Goal: Information Seeking & Learning: Learn about a topic

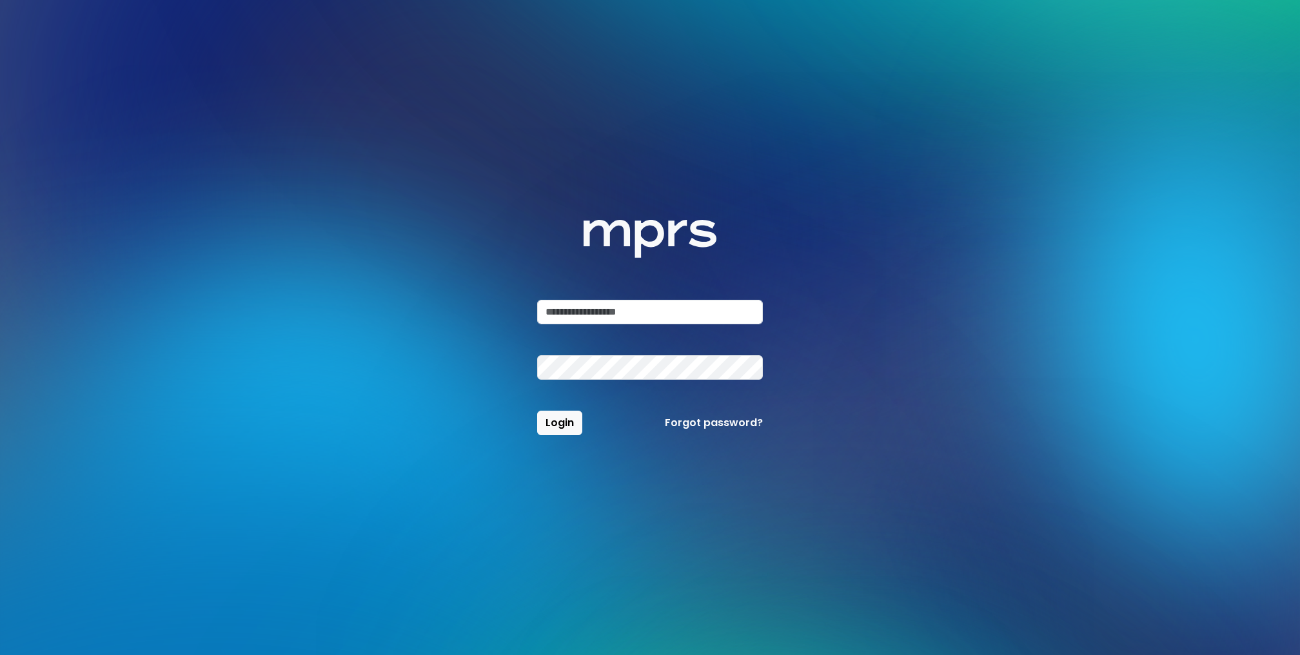
click at [567, 296] on div "MPRS Logo Login Forgot password?" at bounding box center [650, 327] width 226 height 215
click at [572, 312] on input "email" at bounding box center [650, 312] width 226 height 25
type input "**********"
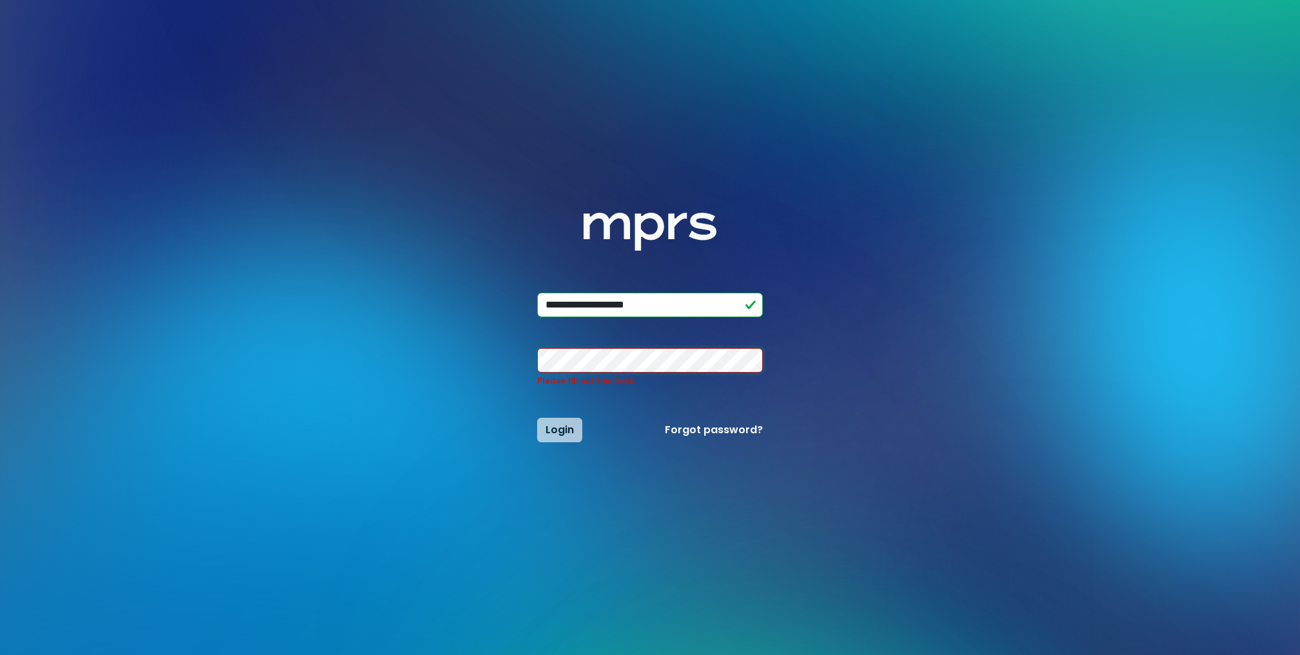
click at [537, 418] on button "Login" at bounding box center [559, 430] width 45 height 25
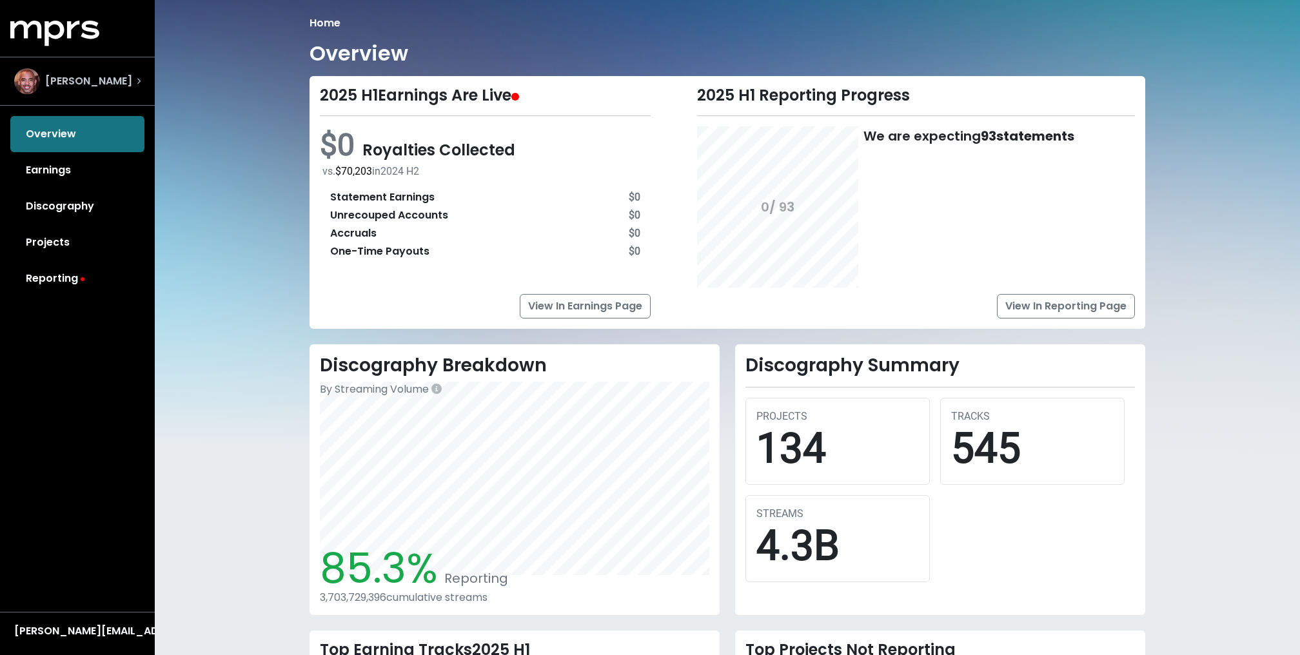
click at [133, 92] on div "[PERSON_NAME]" at bounding box center [77, 81] width 126 height 26
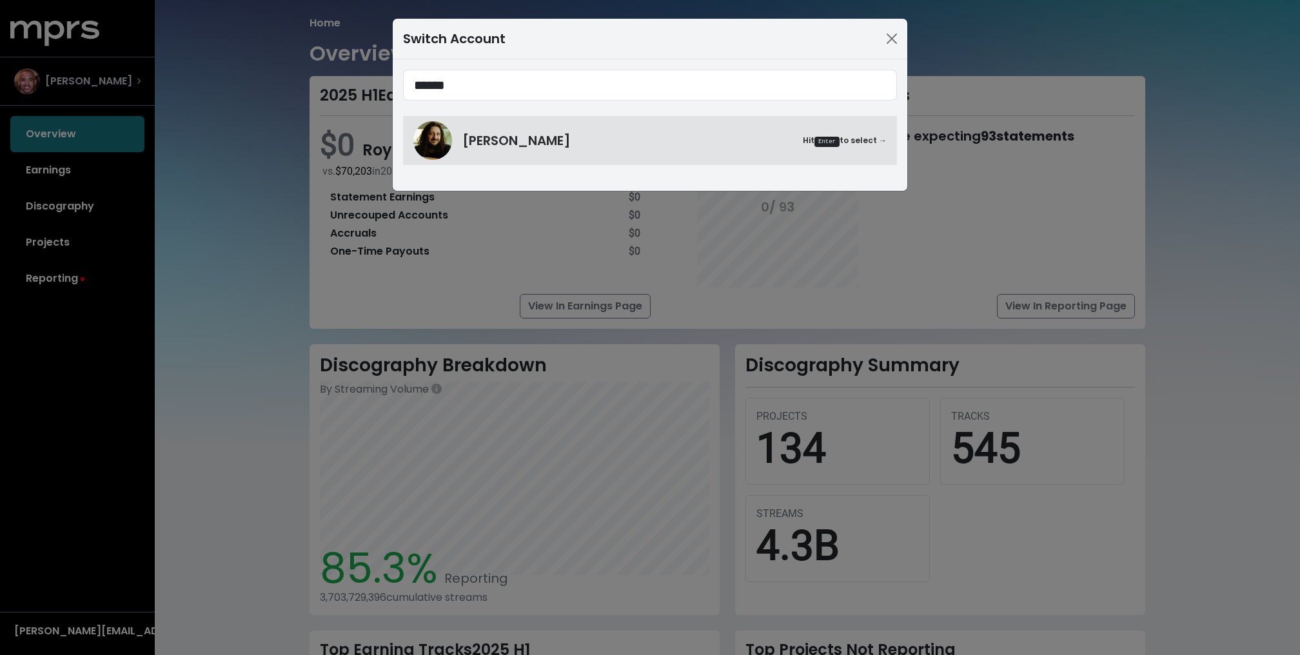
type input "******"
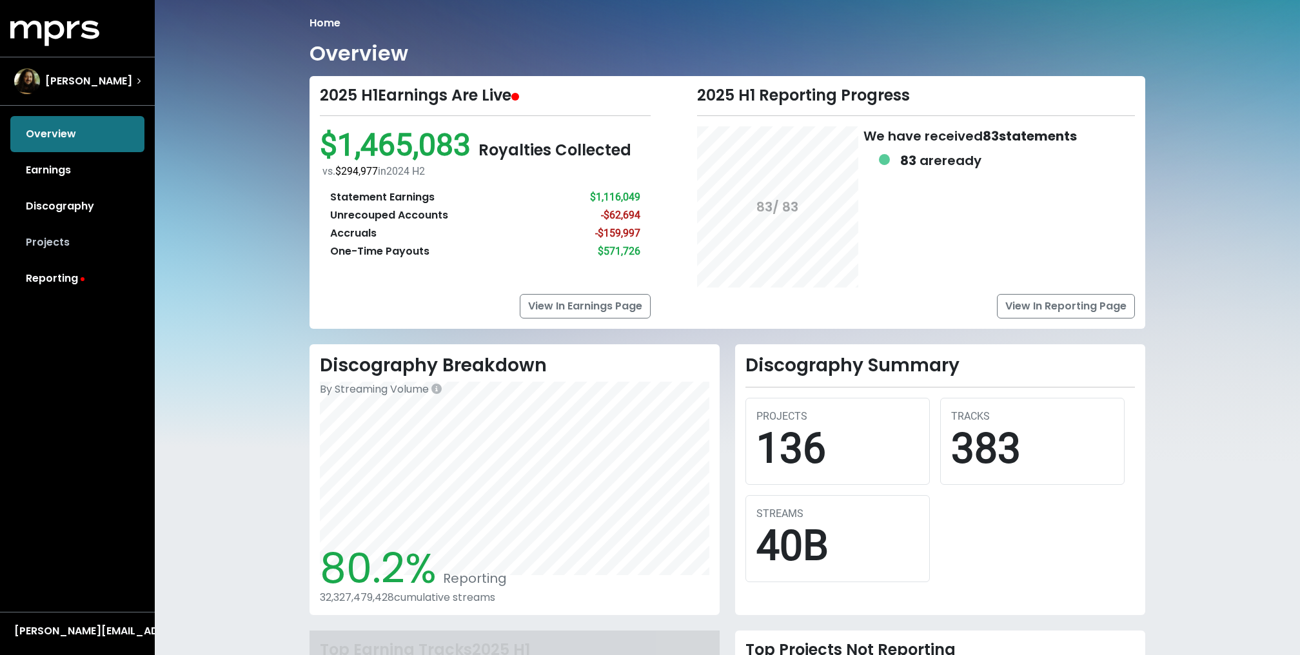
click at [47, 249] on link "Projects" at bounding box center [77, 242] width 134 height 36
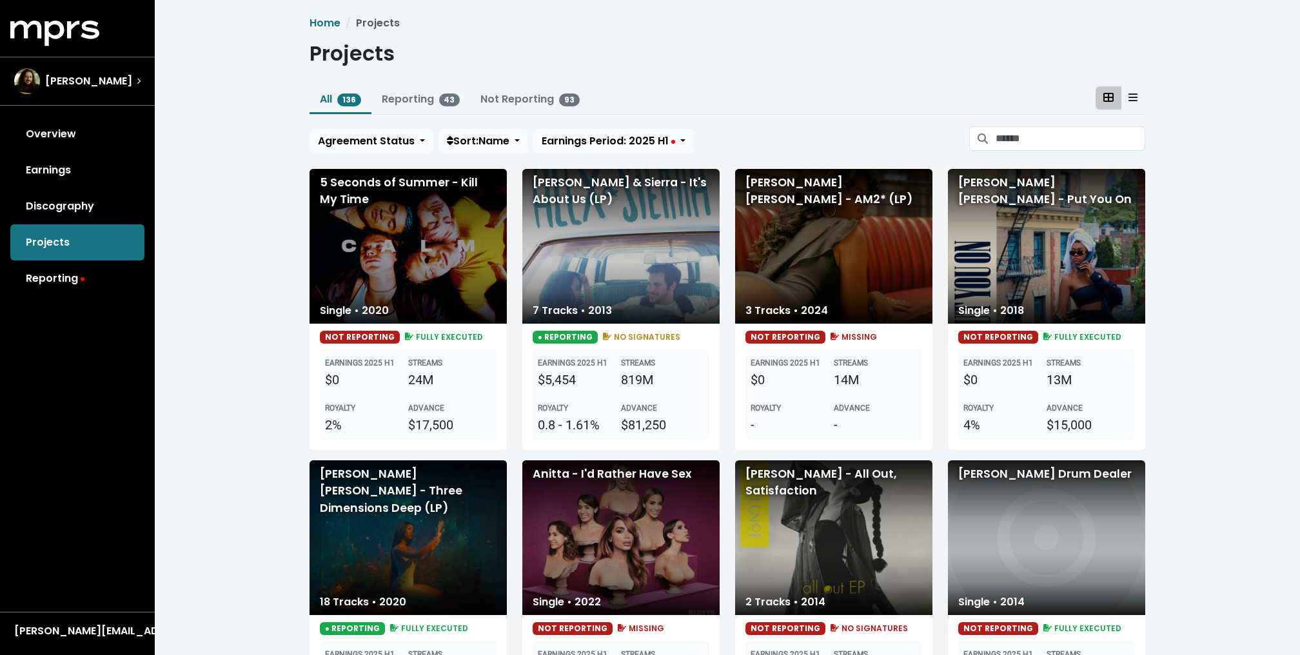
click at [64, 202] on link "Discography" at bounding box center [77, 206] width 134 height 36
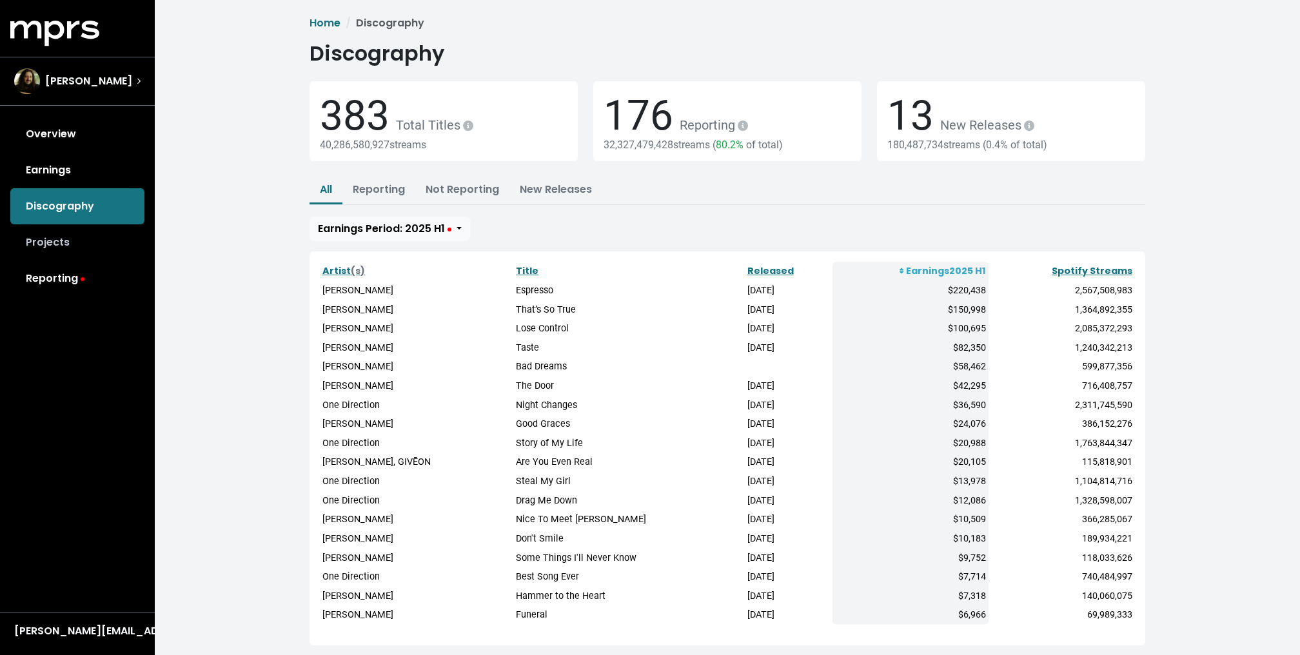
click at [81, 246] on link "Projects" at bounding box center [77, 242] width 134 height 36
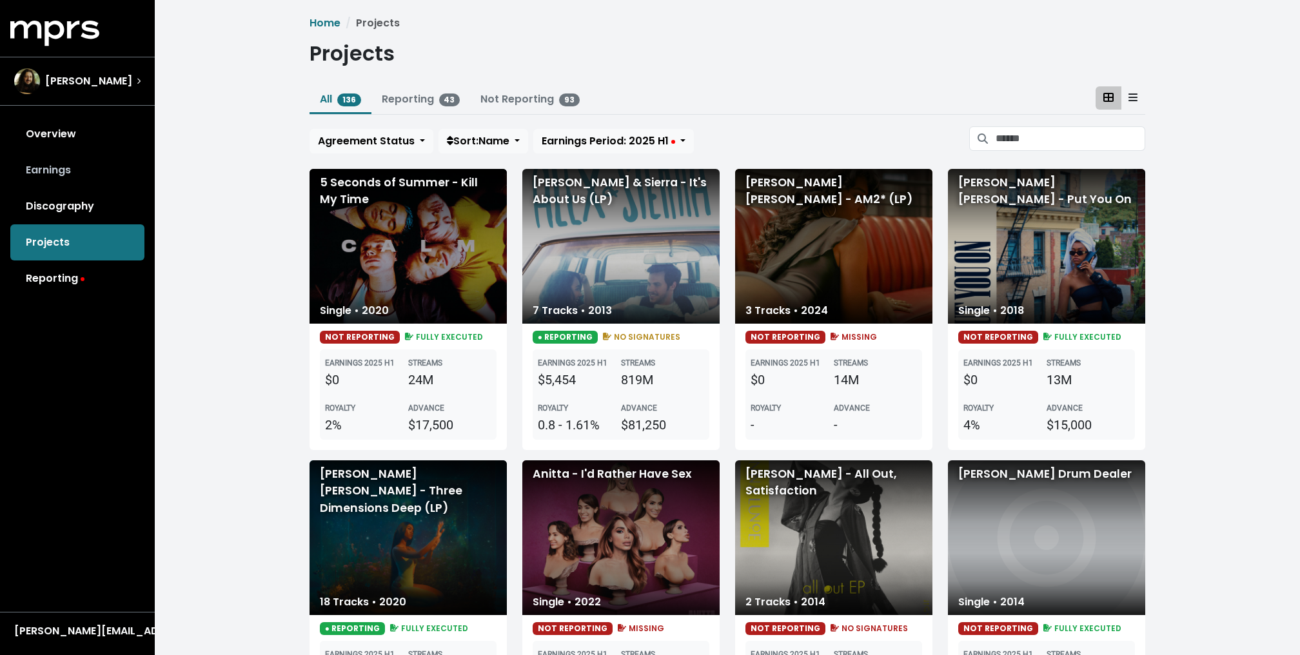
click at [57, 167] on link "Earnings" at bounding box center [77, 170] width 134 height 36
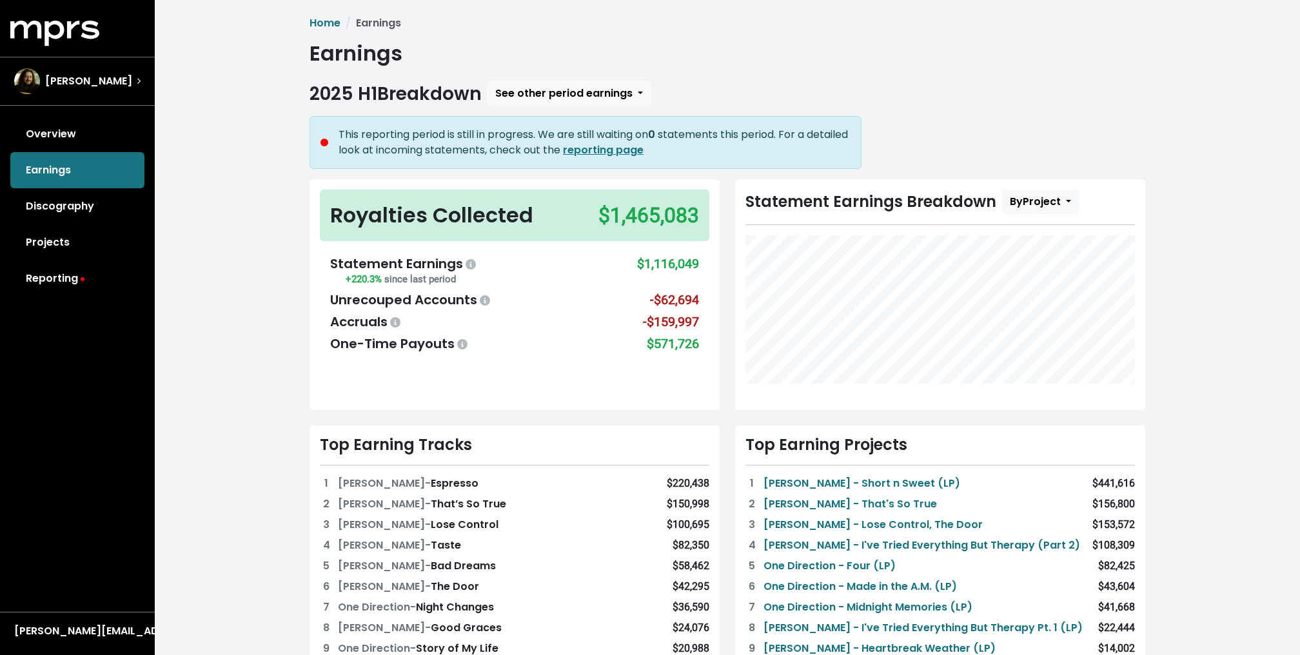
click at [548, 79] on div "Home Earnings Earnings 2025 H1 Breakdown See other period earnings This reporti…" at bounding box center [727, 567] width 851 height 1104
click at [545, 90] on span "See other period earnings" at bounding box center [563, 93] width 137 height 15
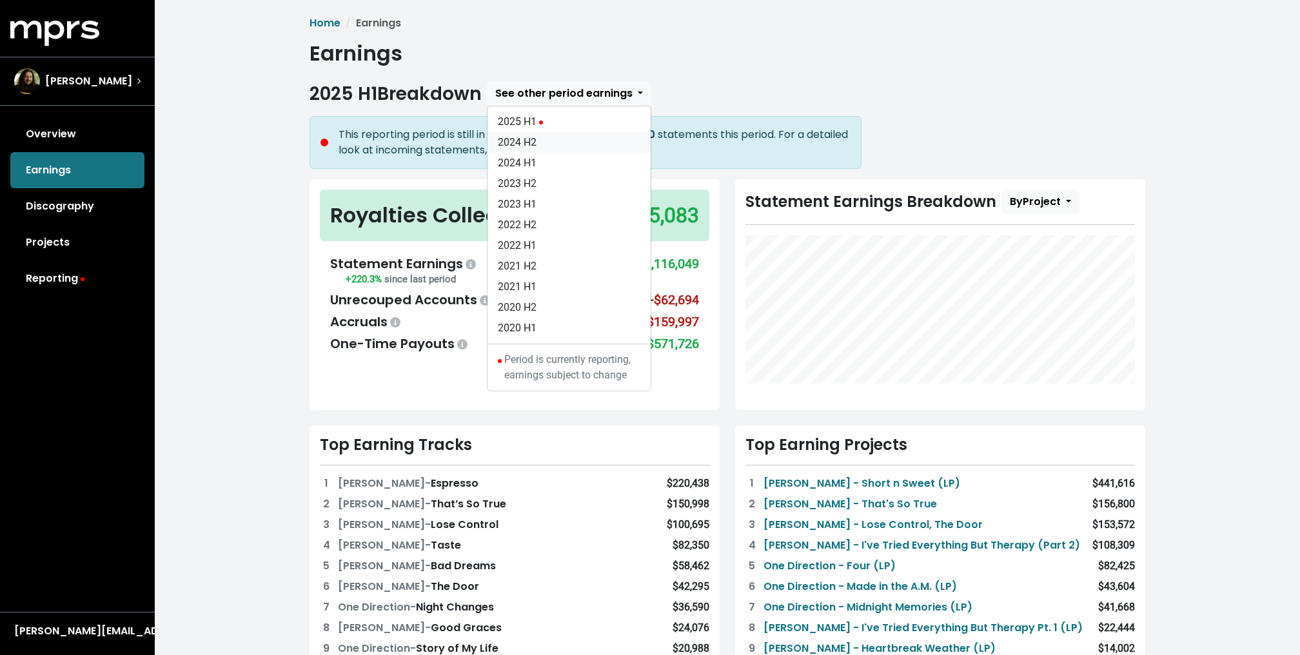
click at [538, 137] on link "2024 H2" at bounding box center [569, 142] width 163 height 21
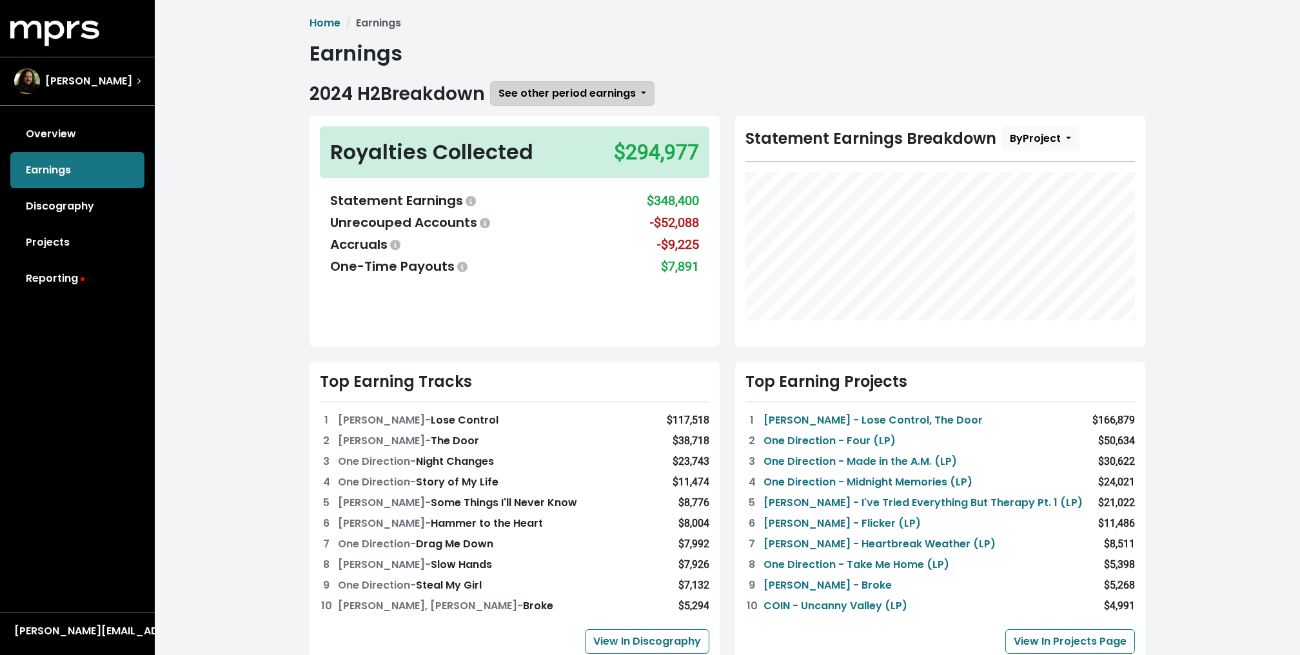
click at [525, 94] on span "See other period earnings" at bounding box center [566, 93] width 137 height 15
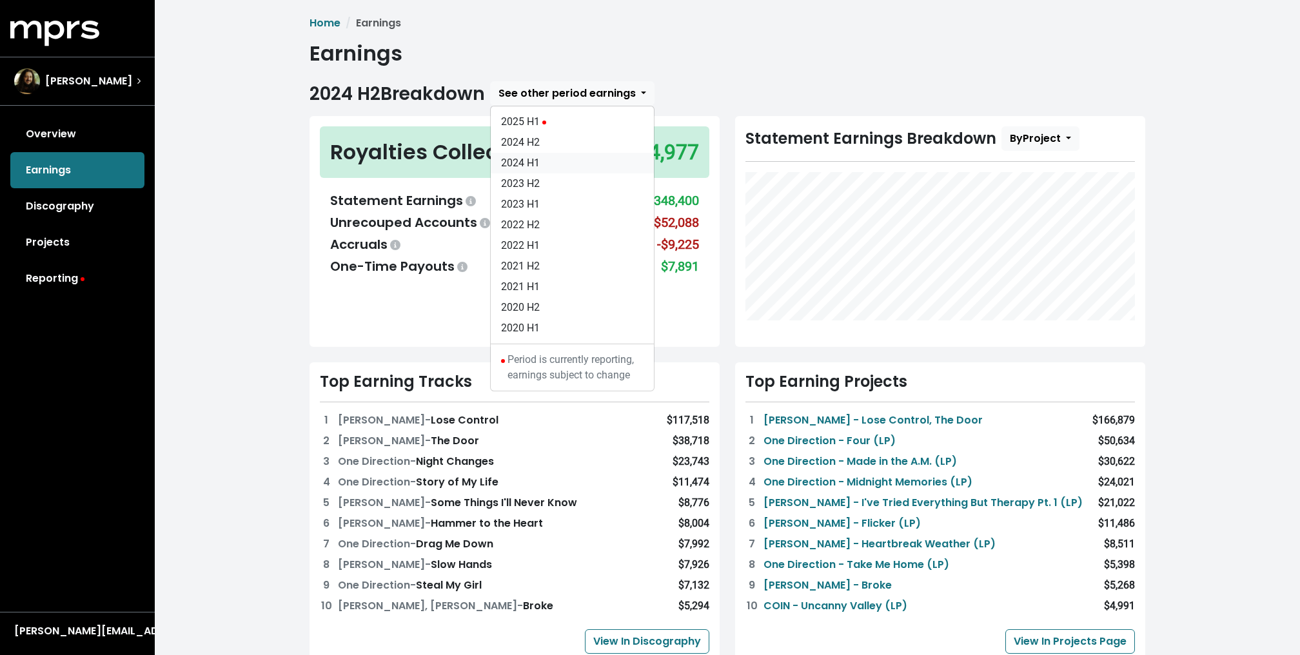
click at [540, 154] on link "2024 H1" at bounding box center [572, 163] width 163 height 21
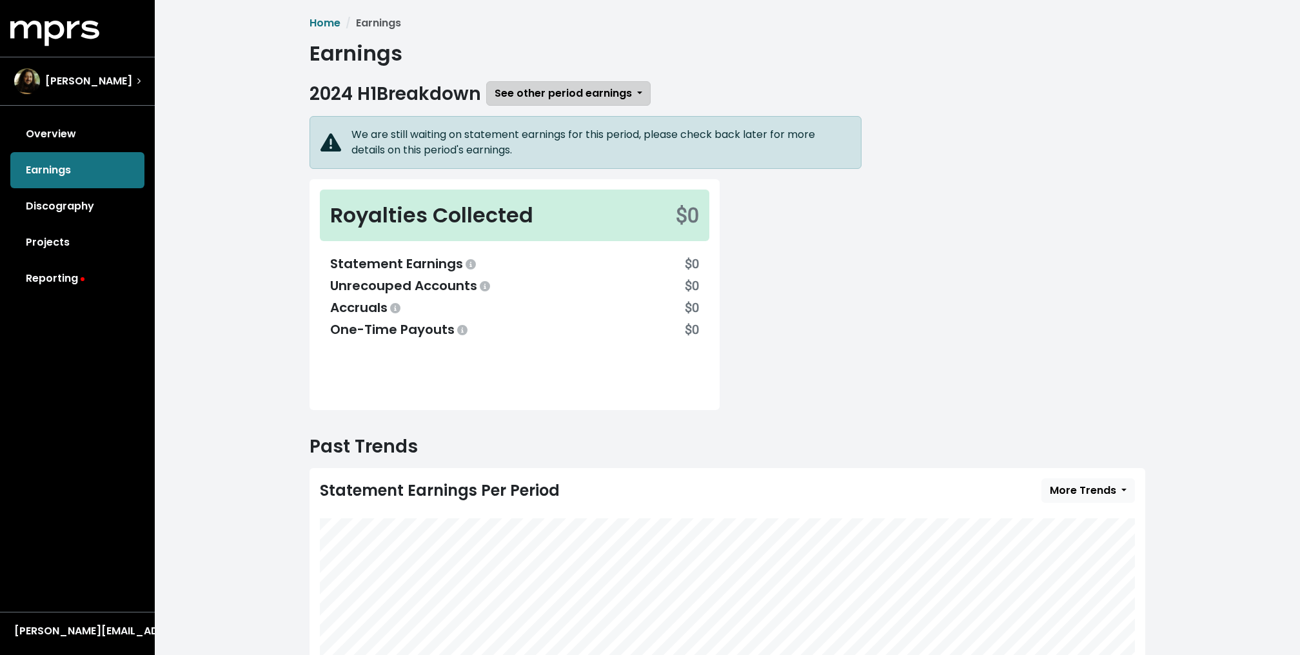
click at [540, 95] on span "See other period earnings" at bounding box center [563, 93] width 137 height 15
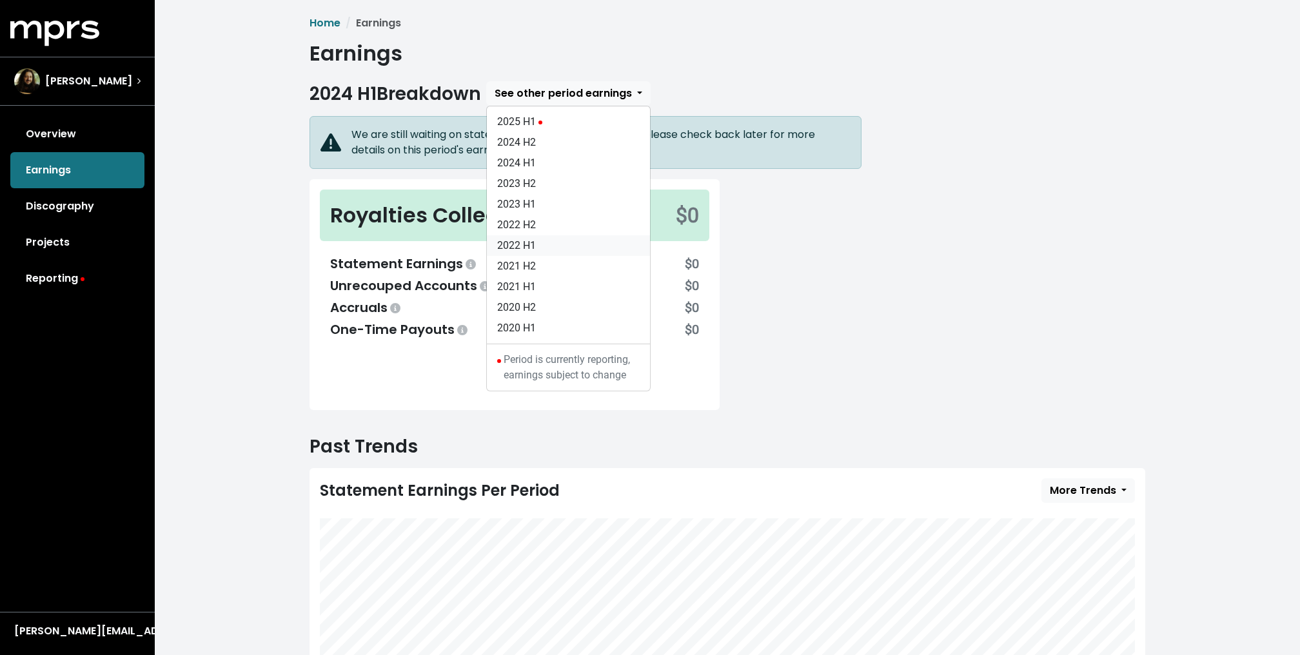
click at [567, 238] on link "2022 H1" at bounding box center [568, 245] width 163 height 21
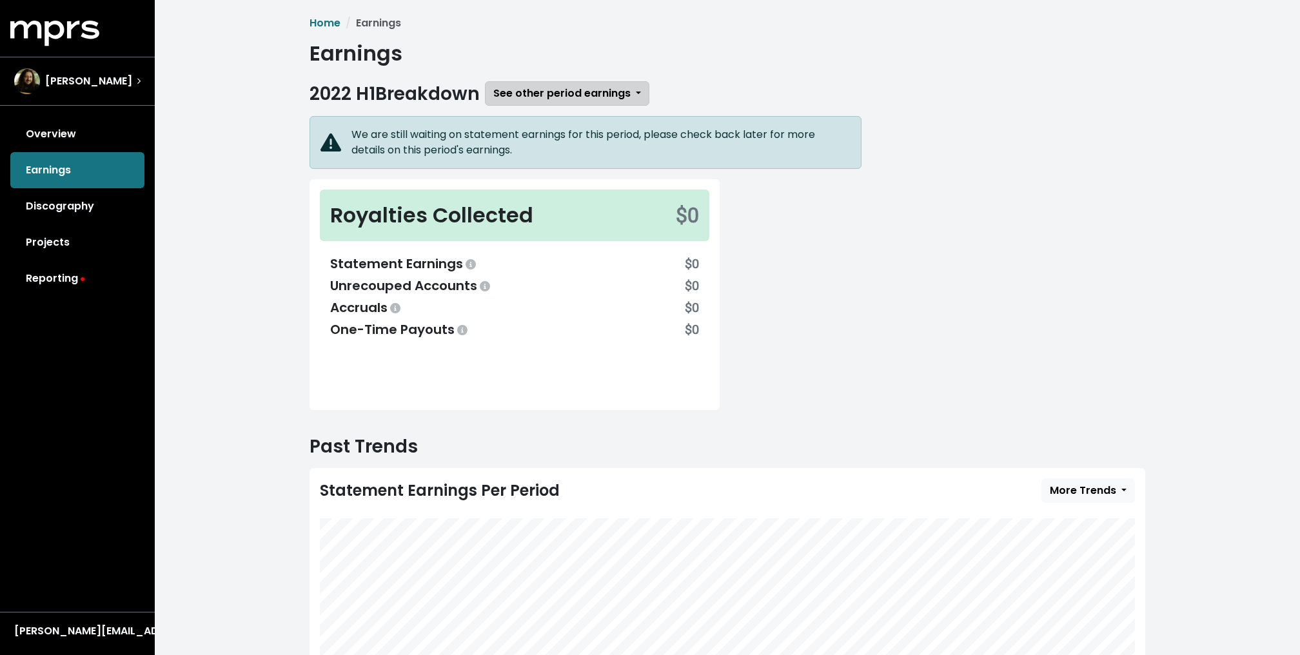
click at [537, 98] on span "See other period earnings" at bounding box center [561, 93] width 137 height 15
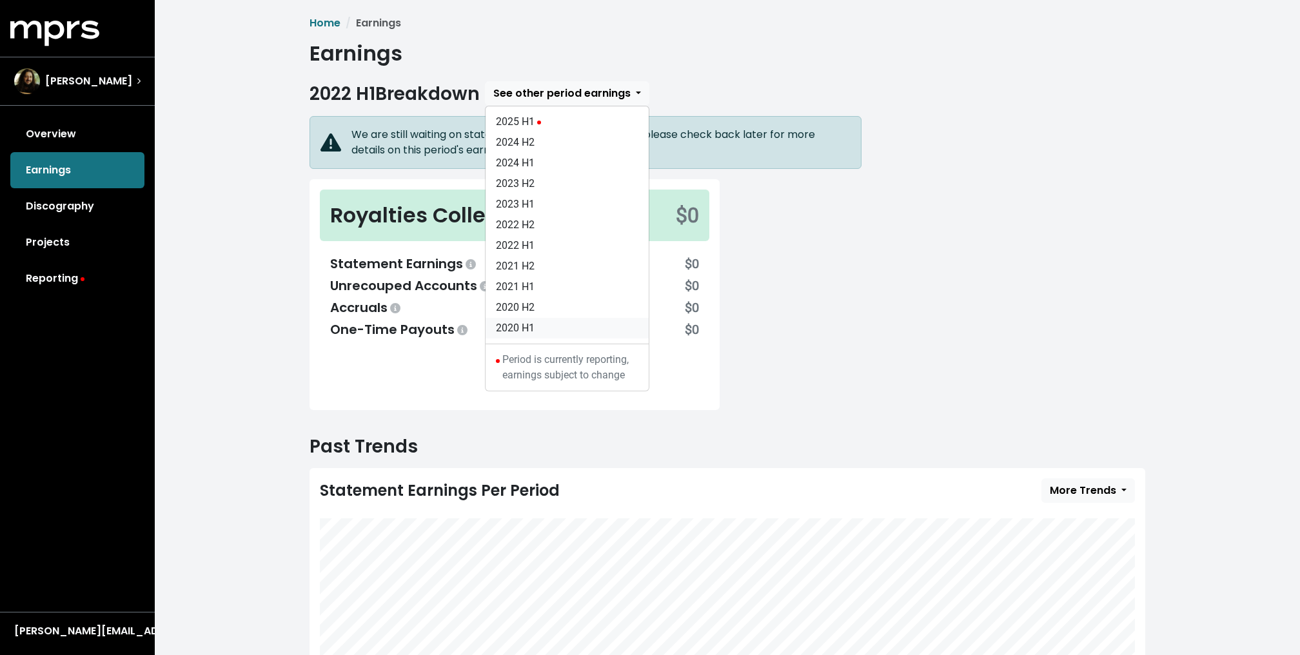
click at [533, 334] on link "2020 H1" at bounding box center [567, 328] width 163 height 21
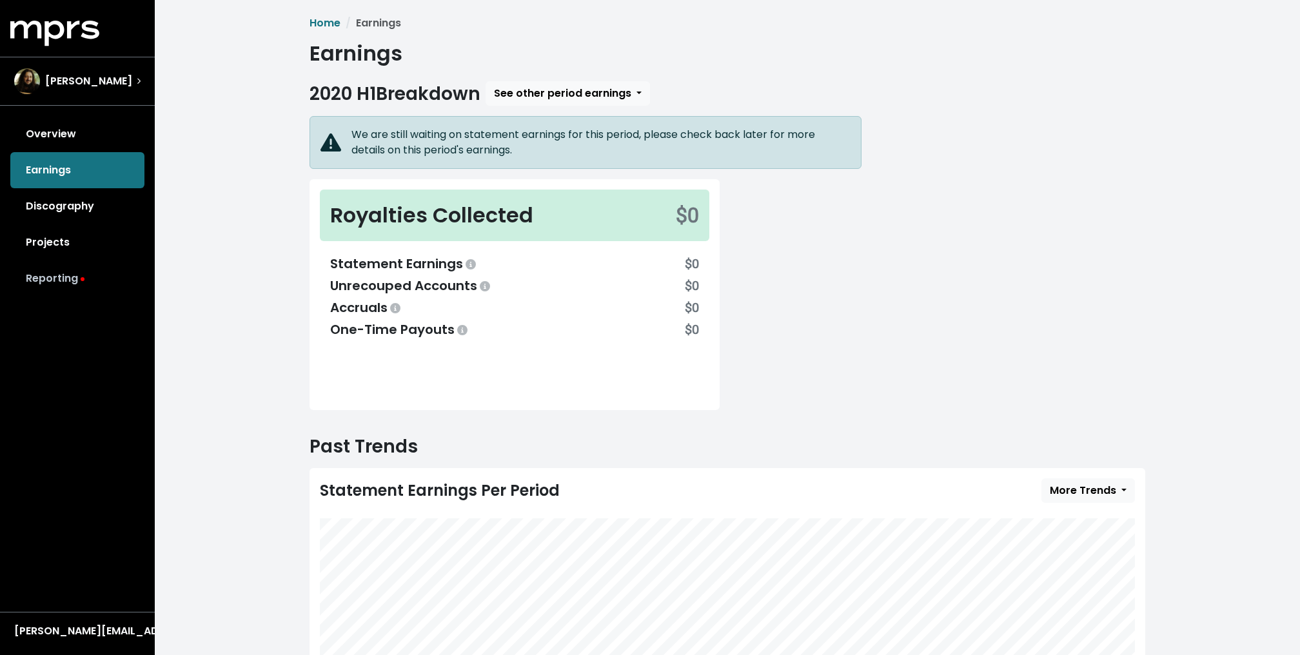
click at [106, 279] on link "Reporting" at bounding box center [77, 279] width 134 height 36
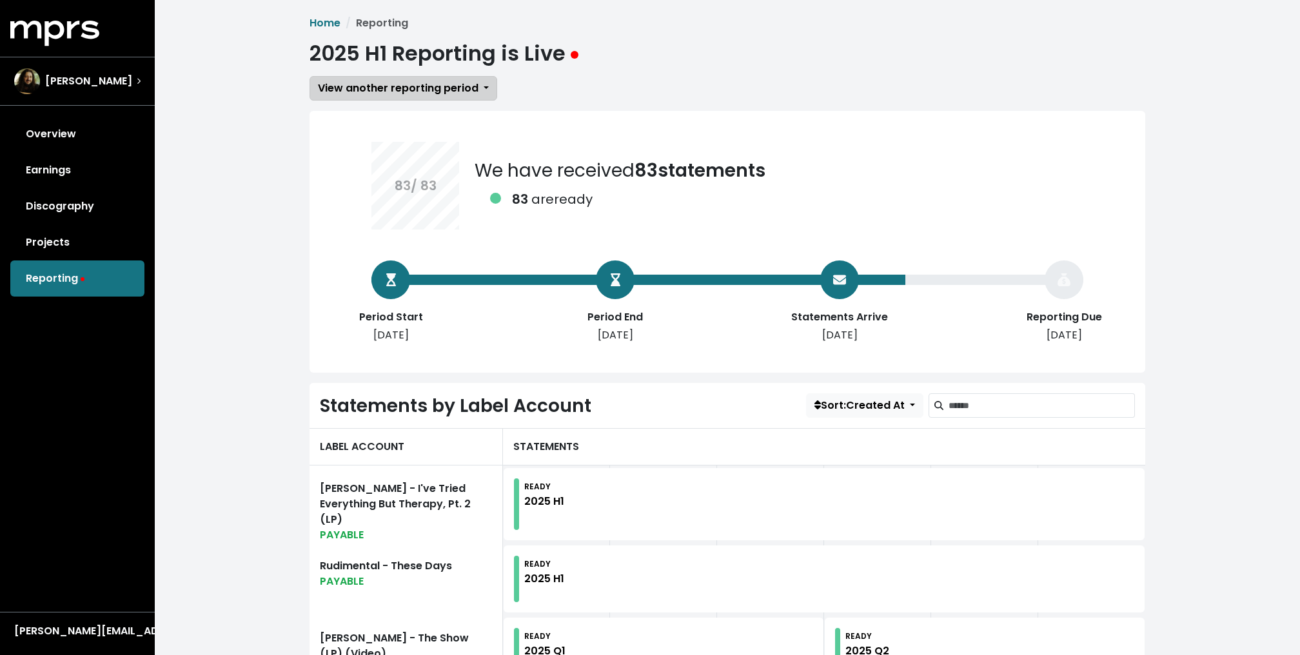
click at [395, 81] on span "View another reporting period" at bounding box center [398, 88] width 161 height 15
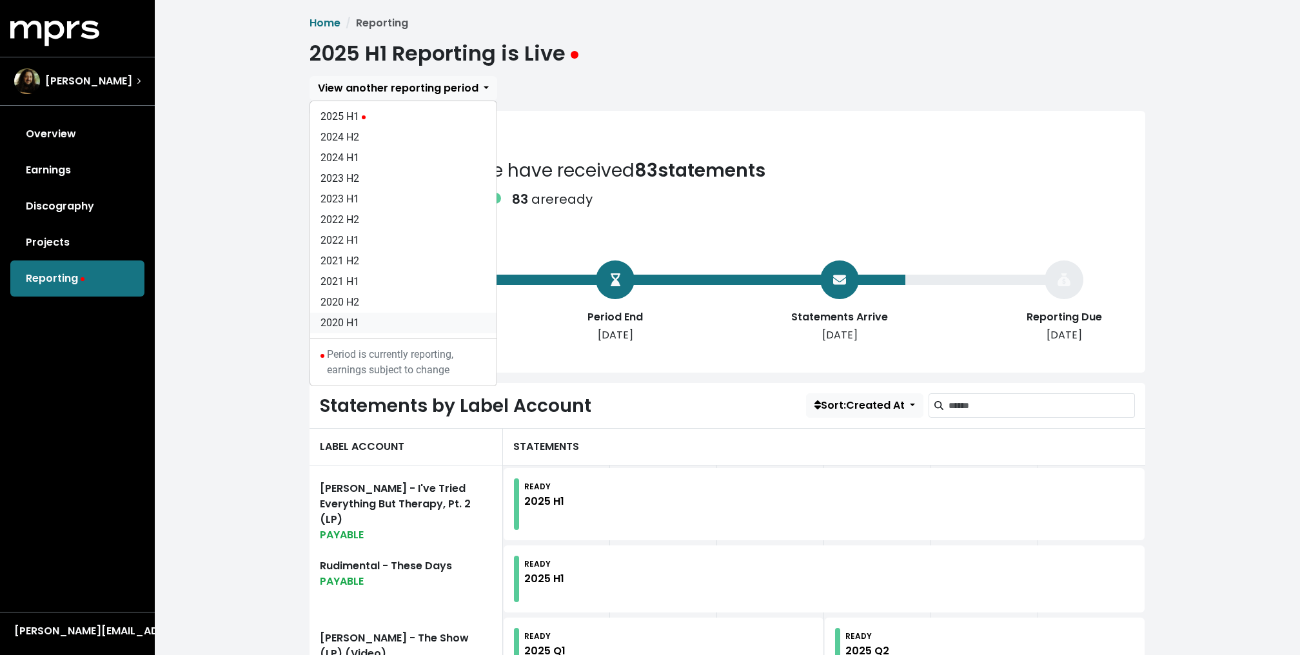
click at [357, 313] on link "2020 H1" at bounding box center [403, 323] width 186 height 21
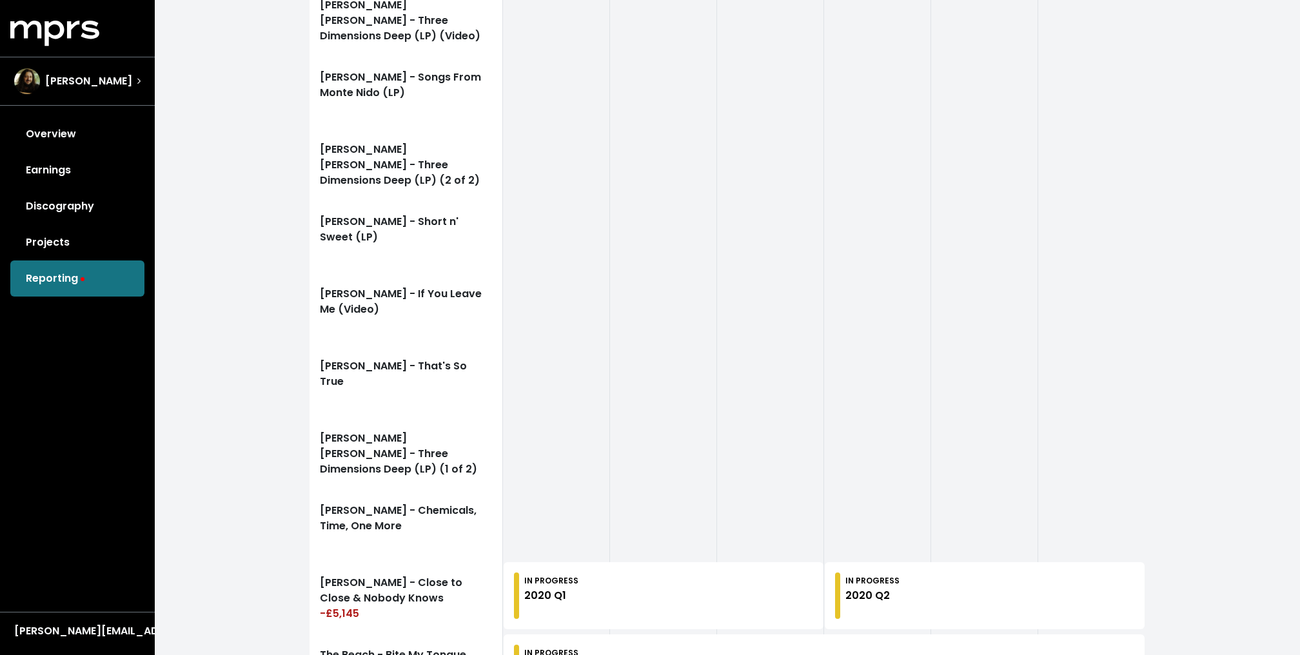
scroll to position [874, 0]
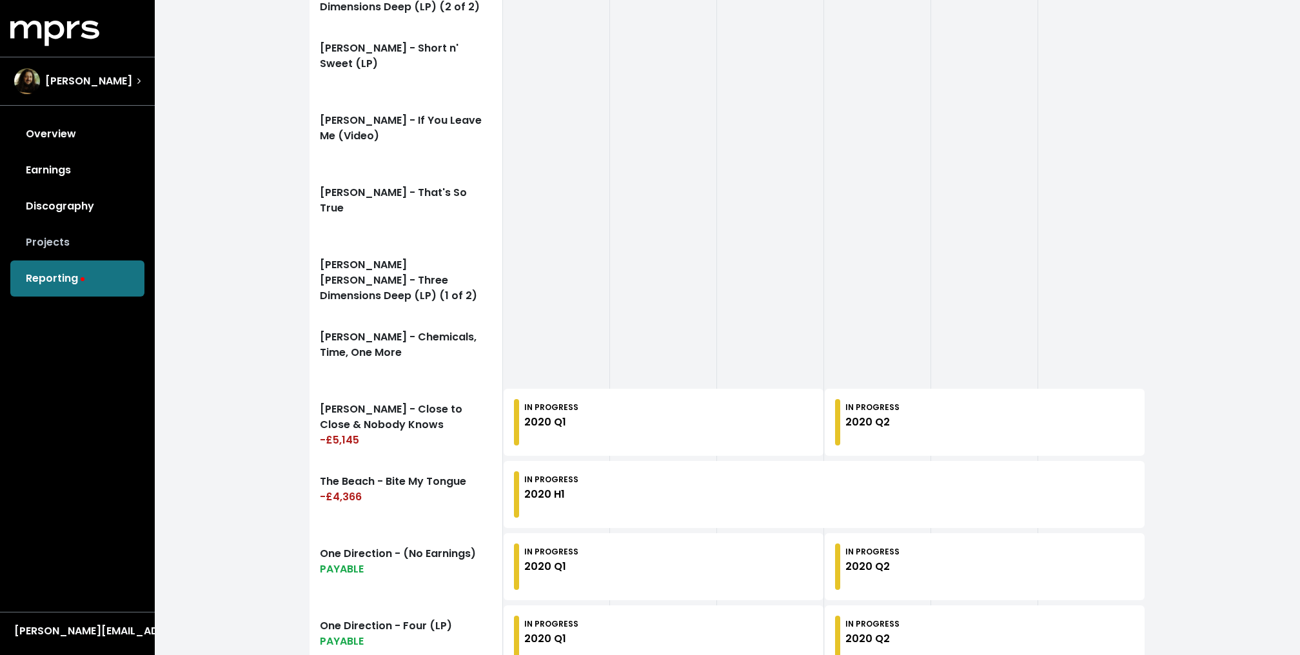
click at [97, 232] on link "Projects" at bounding box center [77, 242] width 134 height 36
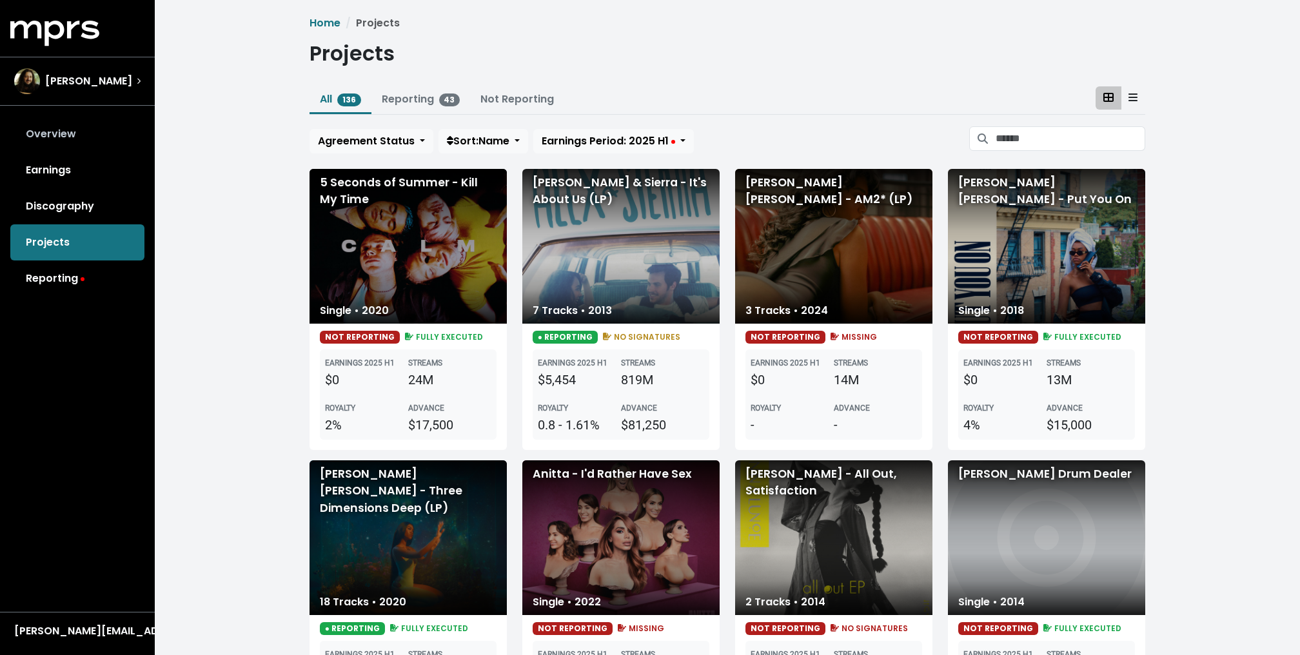
click at [76, 133] on link "Overview" at bounding box center [77, 134] width 134 height 36
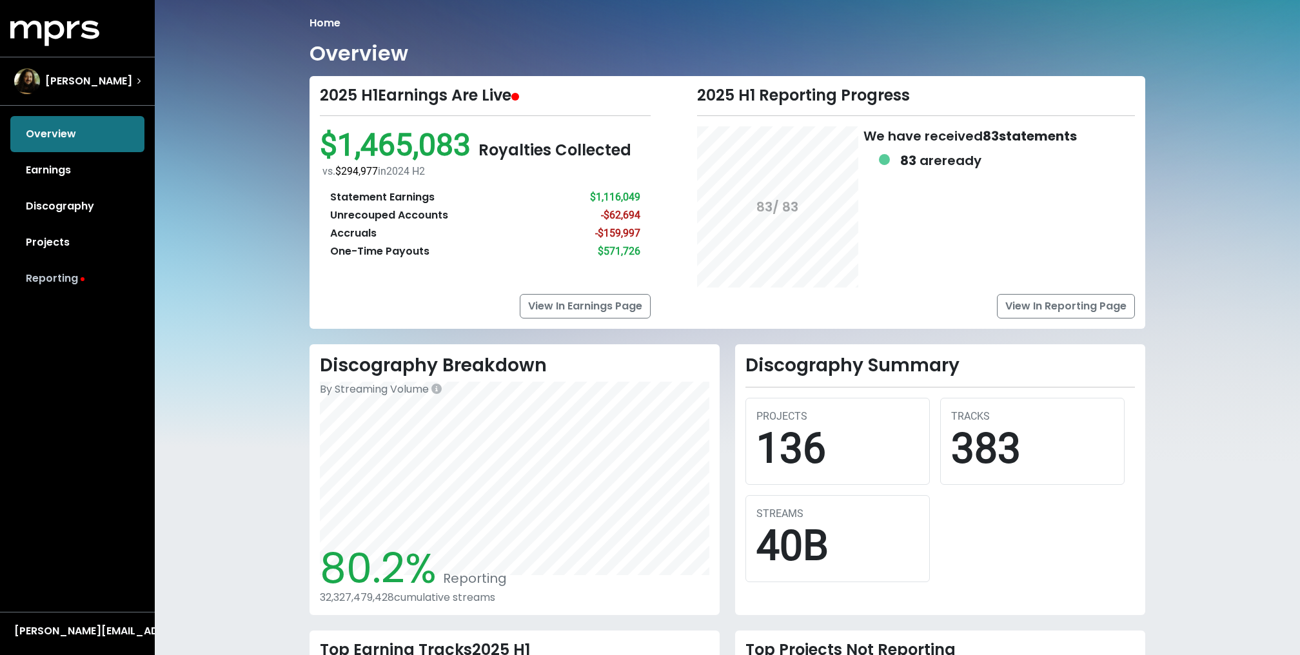
click at [62, 286] on link "Reporting" at bounding box center [77, 279] width 134 height 36
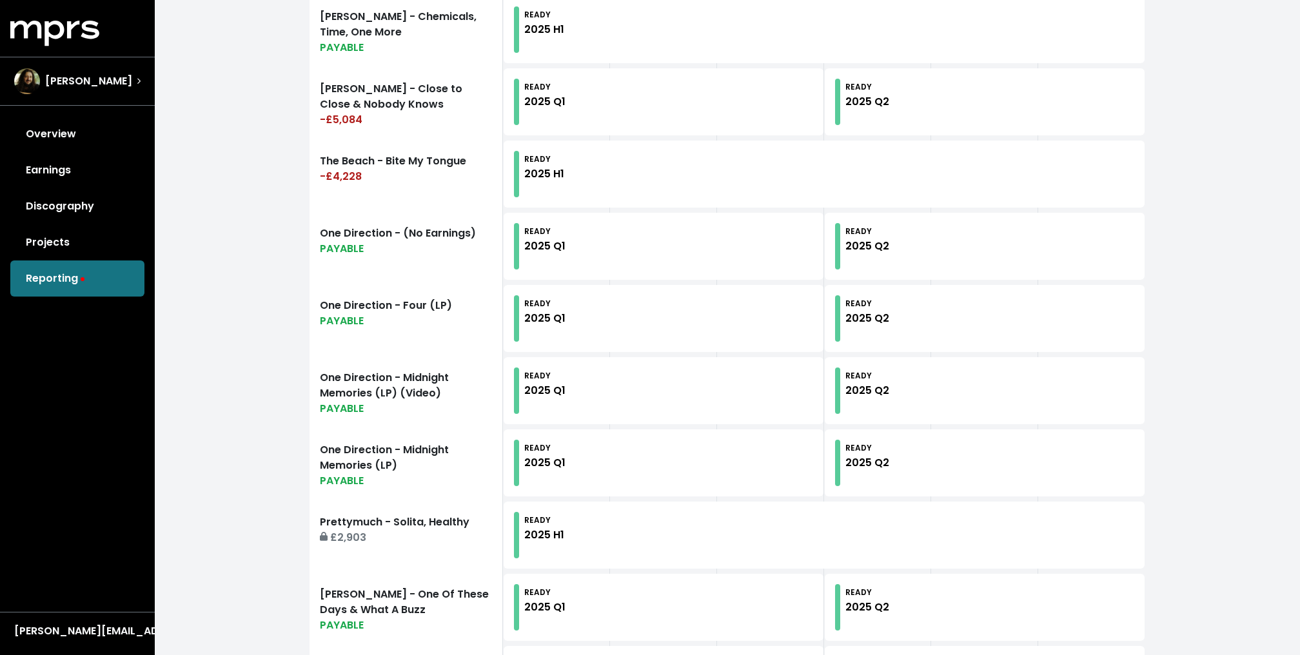
scroll to position [1362, 0]
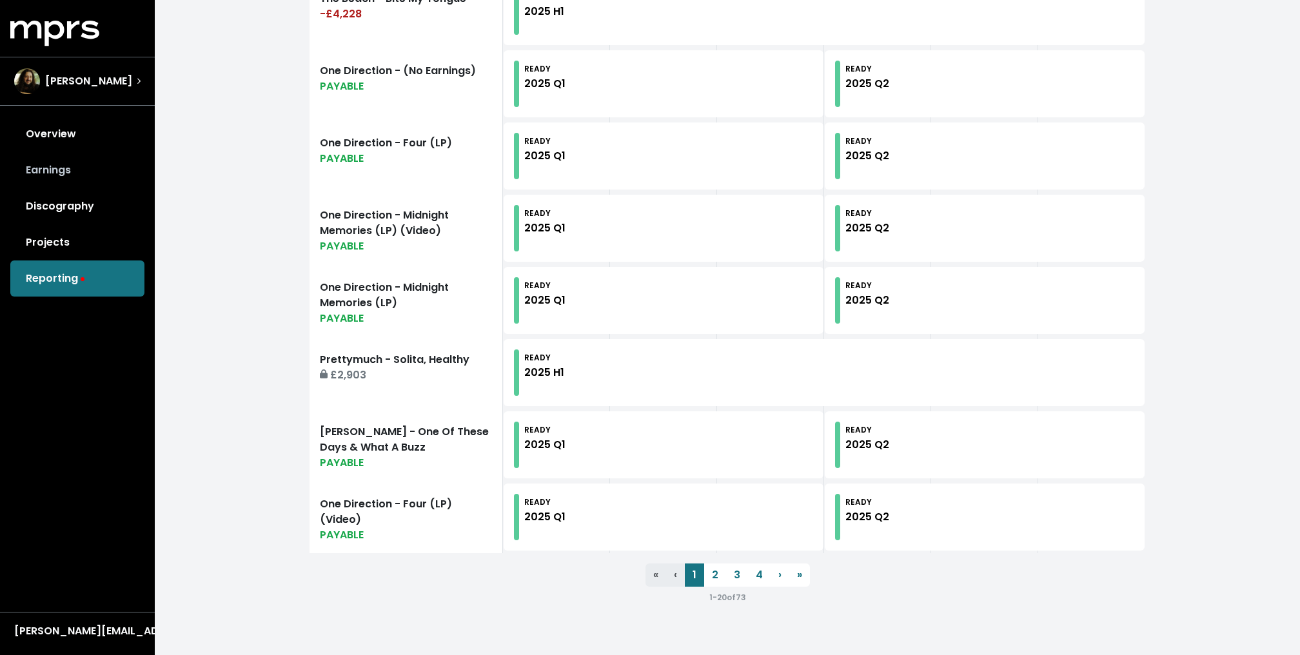
click at [66, 162] on link "Earnings" at bounding box center [77, 170] width 134 height 36
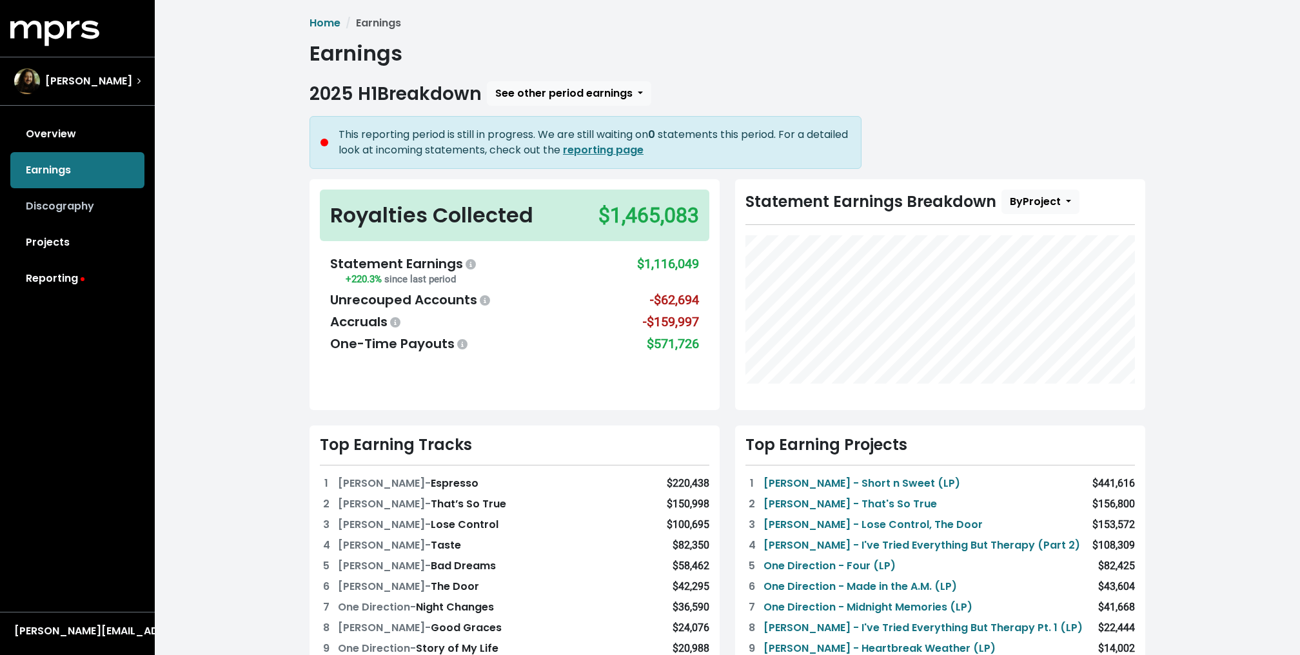
click at [89, 211] on link "Discography" at bounding box center [77, 206] width 134 height 36
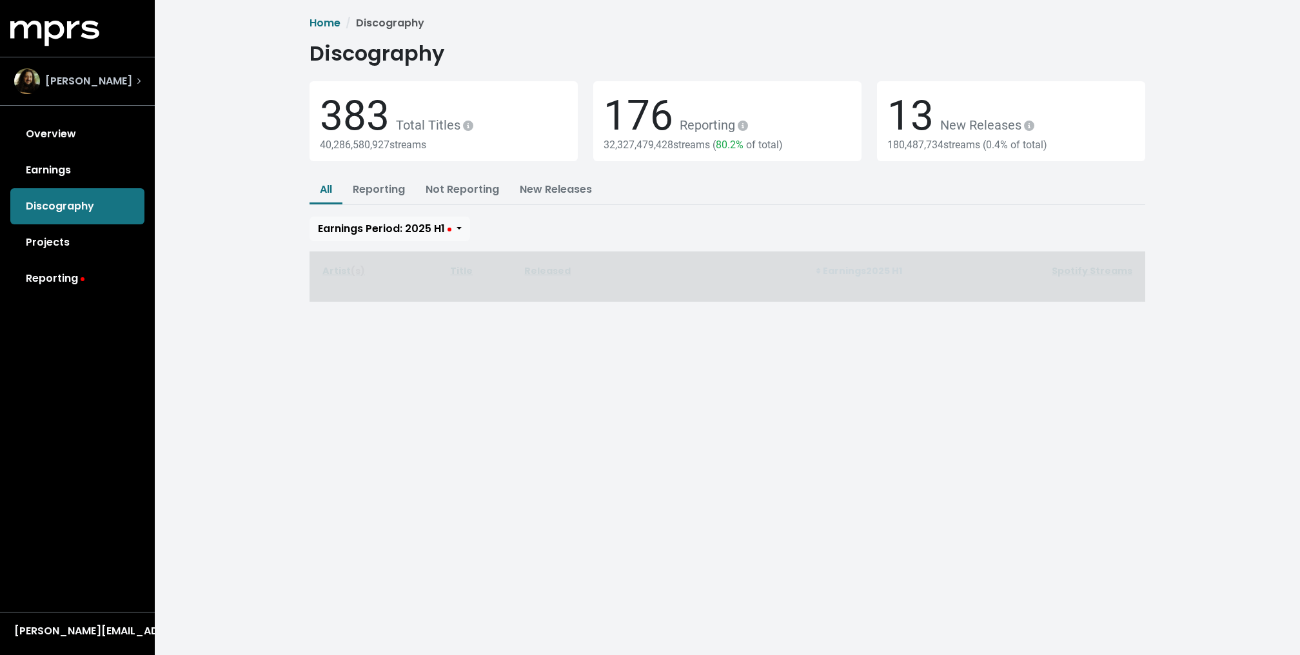
click at [61, 76] on span "[PERSON_NAME]" at bounding box center [88, 81] width 87 height 15
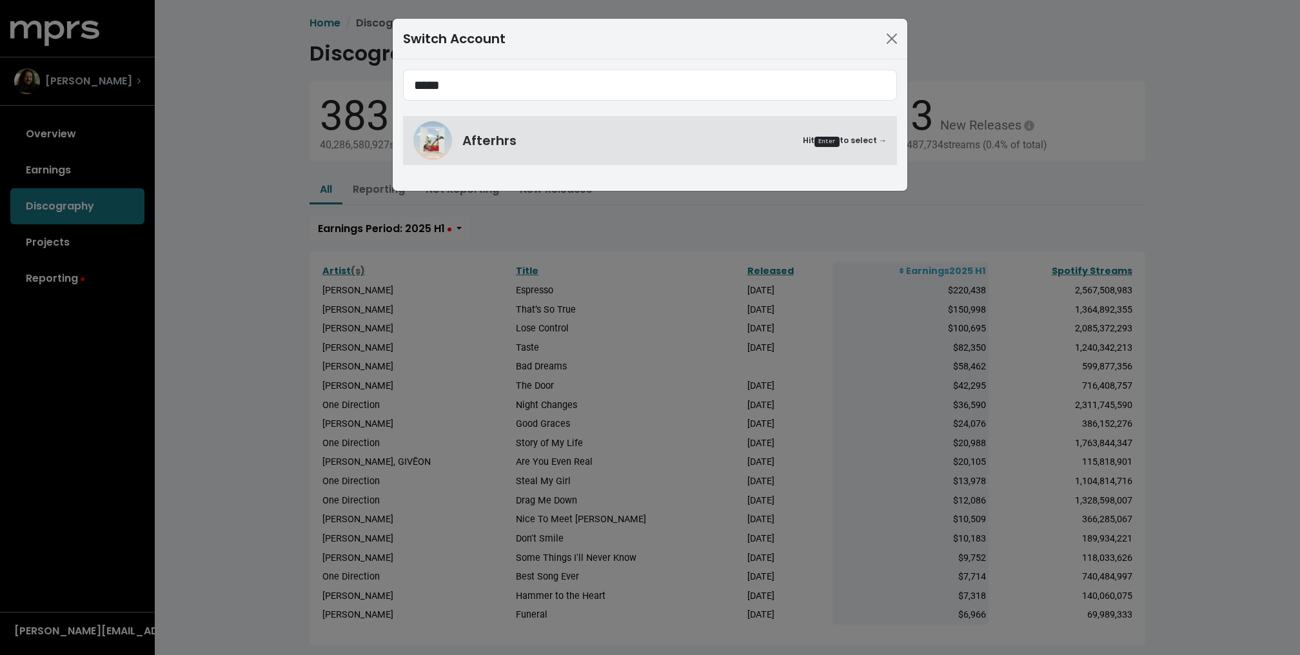
type input "*****"
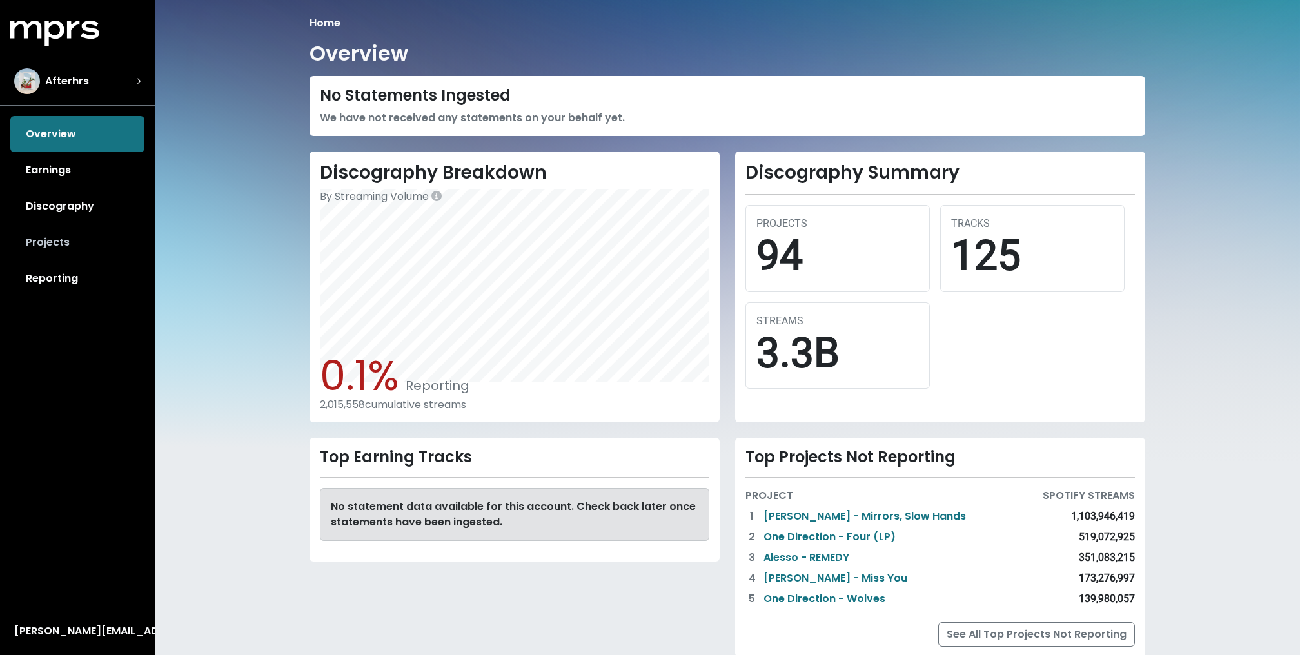
click at [77, 230] on link "Projects" at bounding box center [77, 242] width 134 height 36
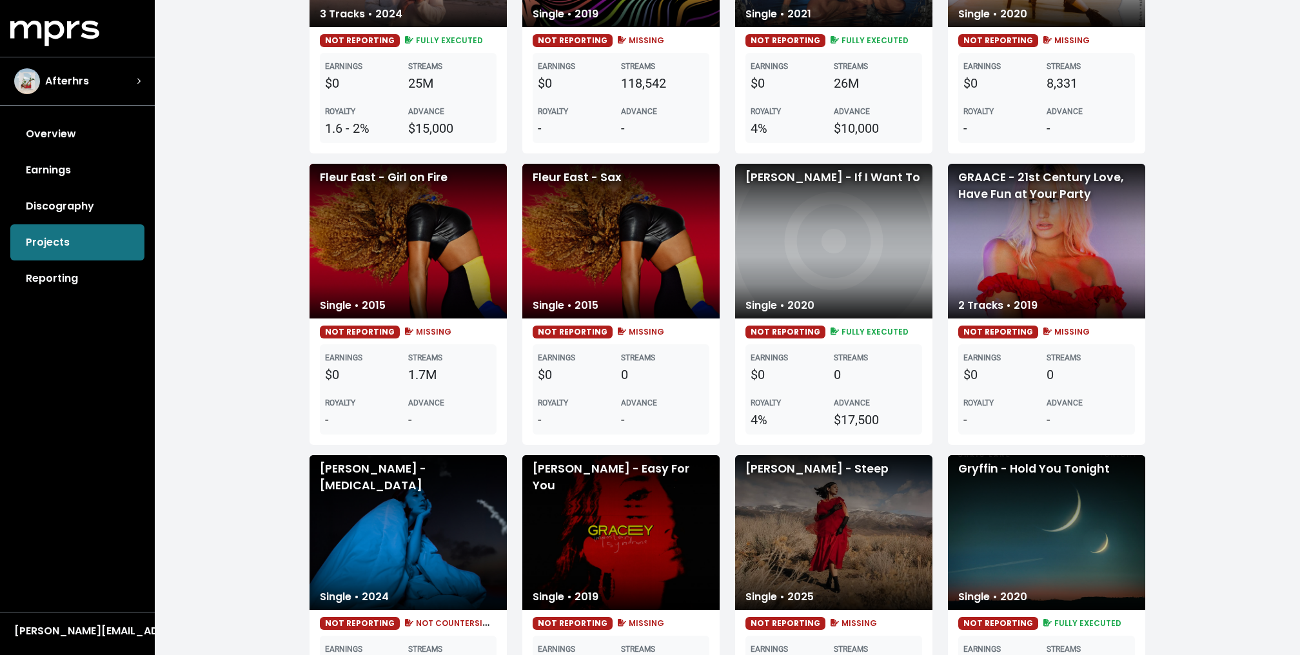
scroll to position [1917, 0]
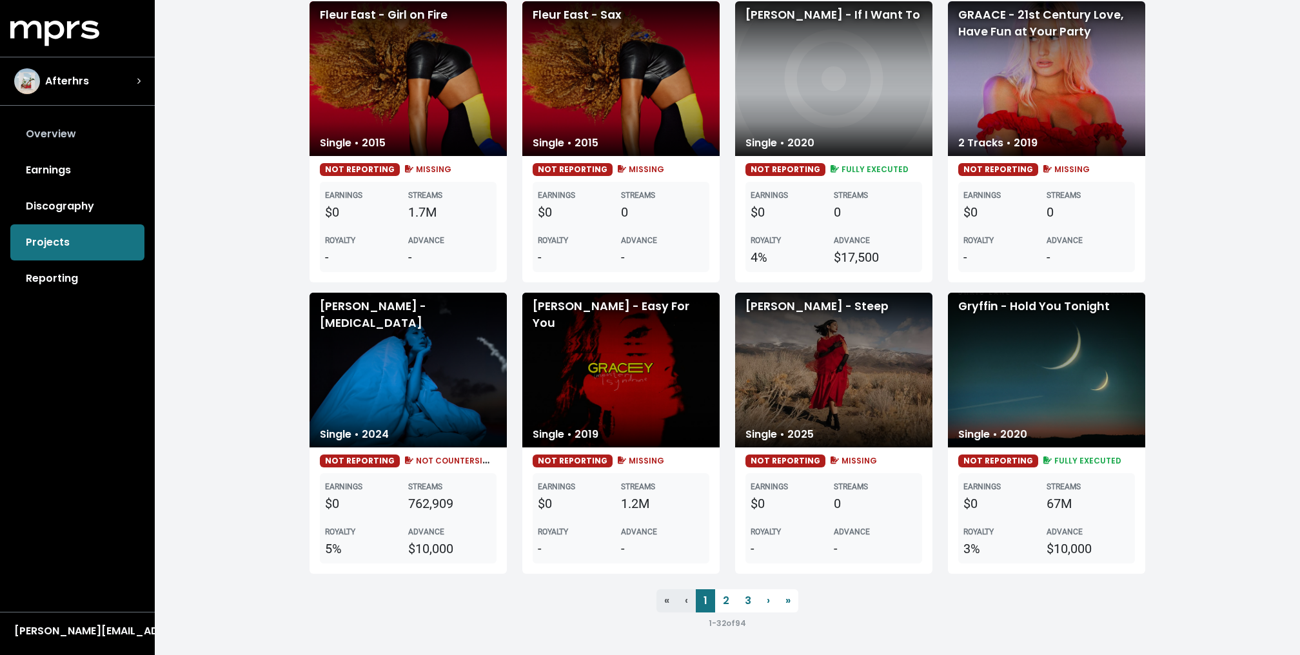
click at [84, 150] on link "Overview" at bounding box center [77, 134] width 134 height 36
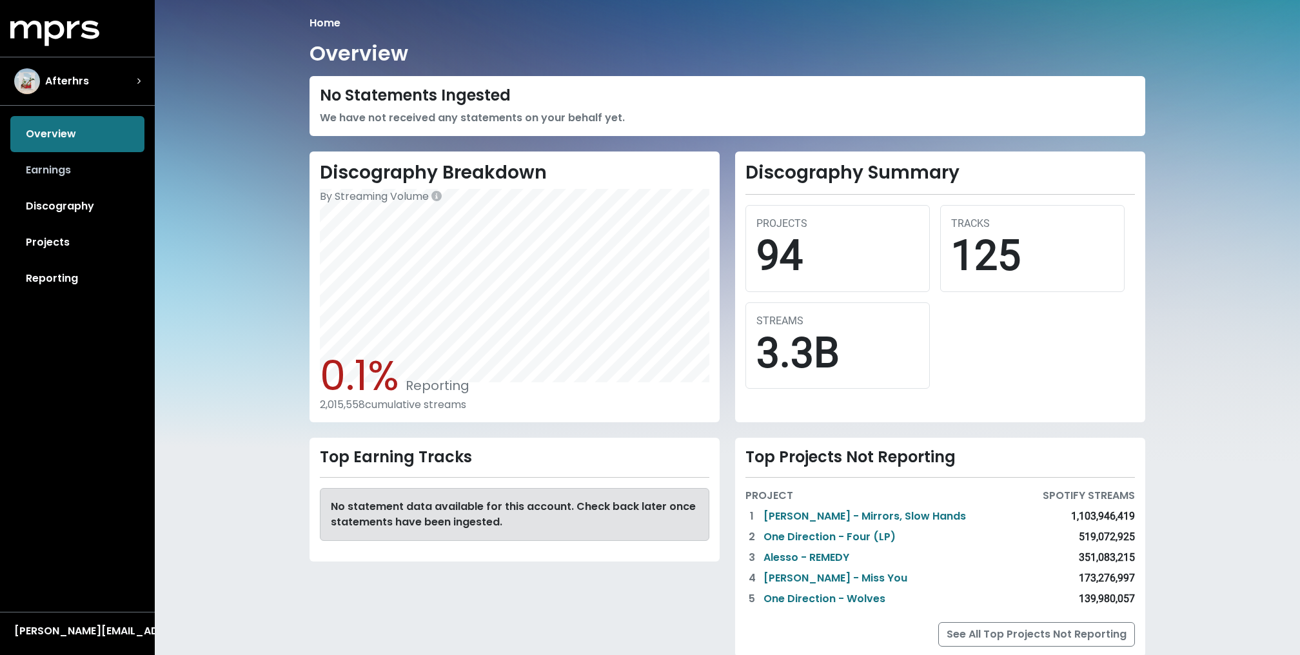
click at [84, 186] on link "Earnings" at bounding box center [77, 170] width 134 height 36
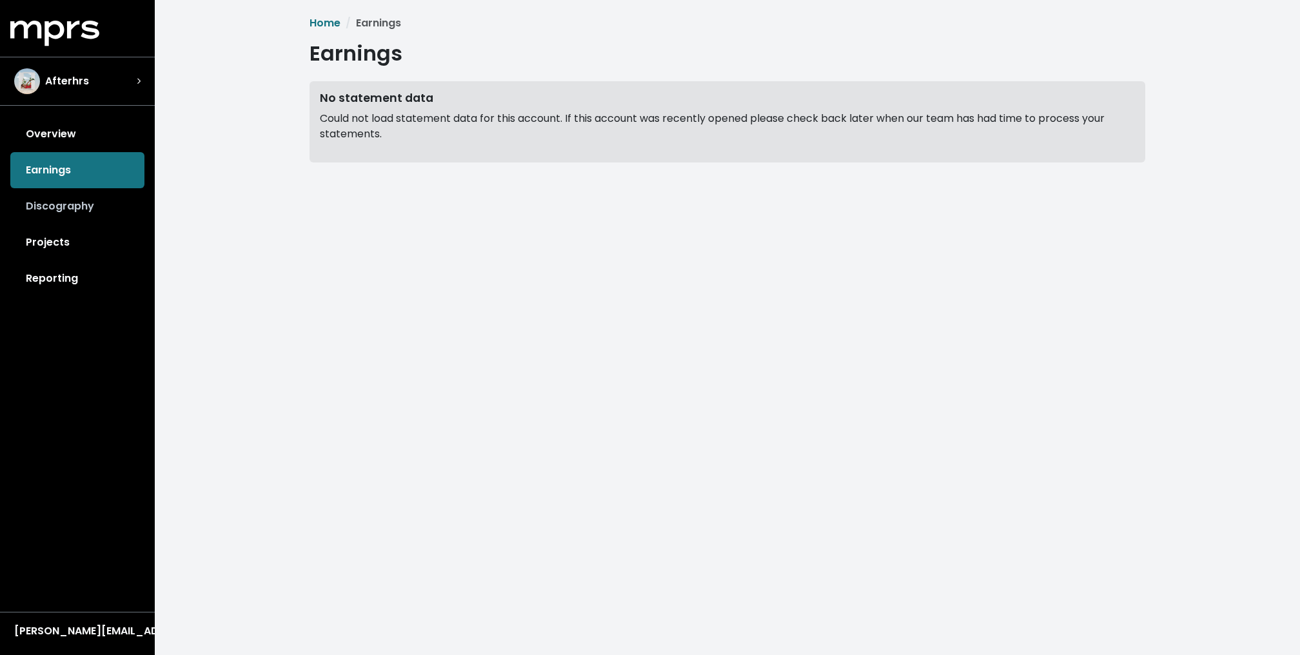
click at [84, 221] on link "Discography" at bounding box center [77, 206] width 134 height 36
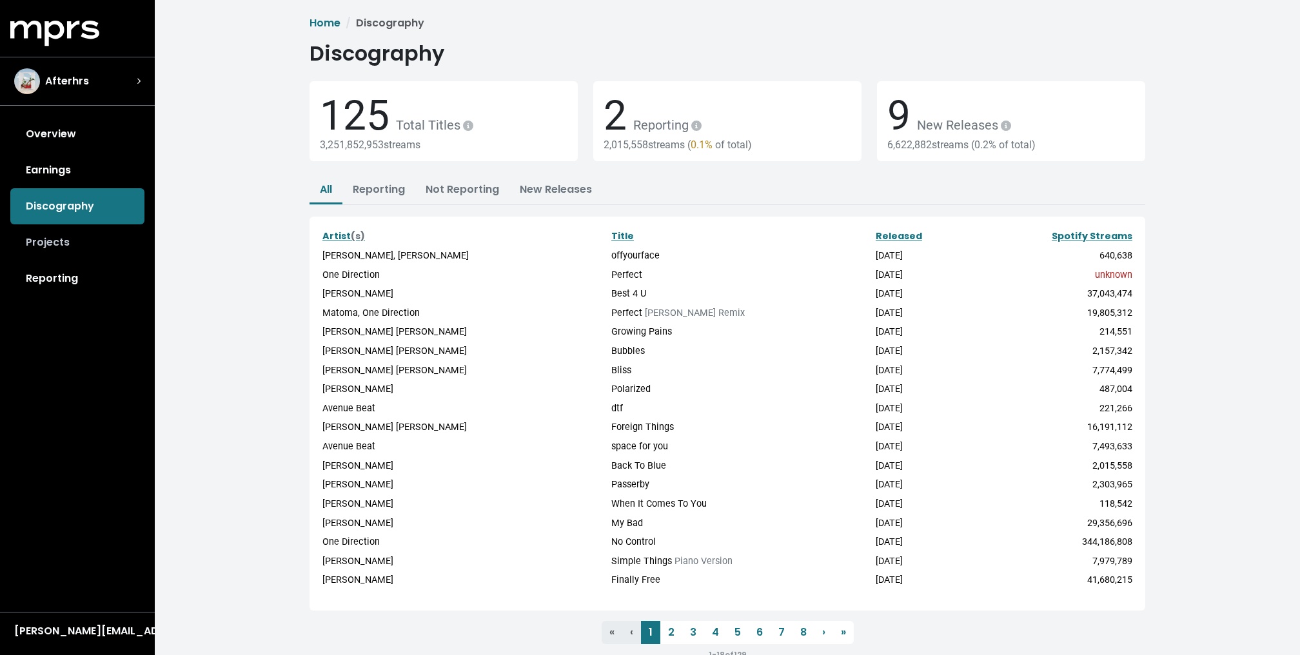
click at [68, 242] on link "Projects" at bounding box center [77, 242] width 134 height 36
